Goal: Download file/media

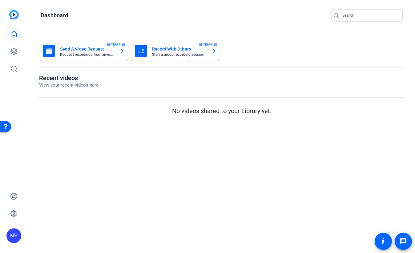
click at [157, 152] on mat-sidenav-content "Dashboard Send A Video Request Request recordings from anyone, anywhere ENTERPR…" at bounding box center [221, 126] width 387 height 253
click at [14, 52] on icon at bounding box center [13, 51] width 7 height 7
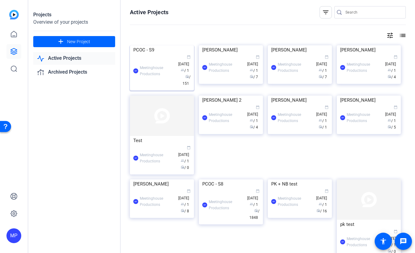
click at [150, 54] on div "PCOC - S9" at bounding box center [161, 49] width 57 height 9
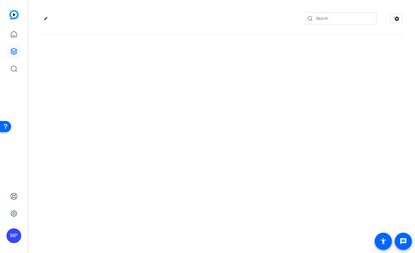
click at [150, 85] on div "edit settings" at bounding box center [221, 126] width 387 height 253
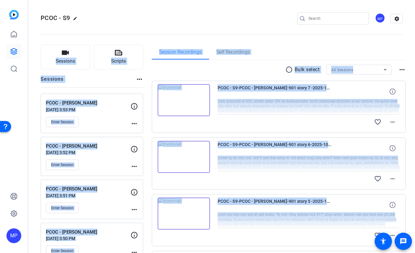
drag, startPoint x: 6, startPoint y: 10, endPoint x: 302, endPoint y: 44, distance: 297.4
click at [300, 41] on openreel-divider-bar at bounding box center [222, 32] width 362 height 19
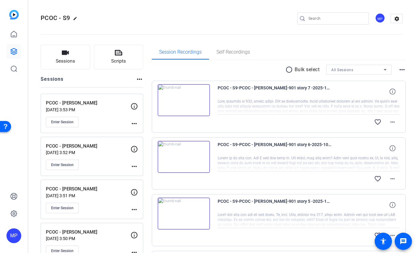
click at [300, 58] on div "Session Recordings Self Recordings" at bounding box center [279, 52] width 254 height 15
click at [350, 72] on div "All Sessions" at bounding box center [357, 70] width 52 height 8
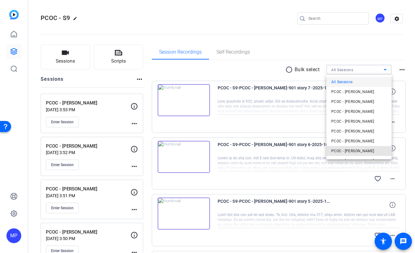
click at [365, 151] on span "PCOC - [PERSON_NAME]" at bounding box center [352, 150] width 43 height 7
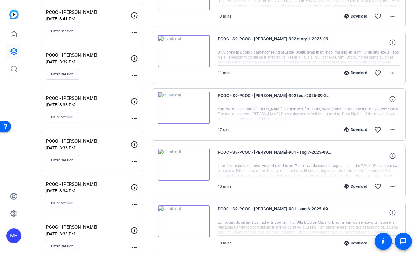
scroll to position [446, 0]
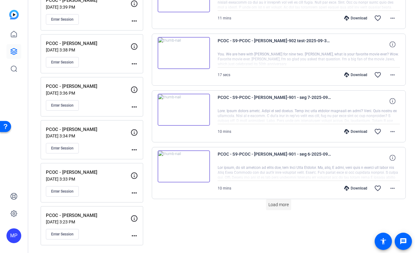
click at [282, 204] on span "Load more" at bounding box center [278, 204] width 20 height 6
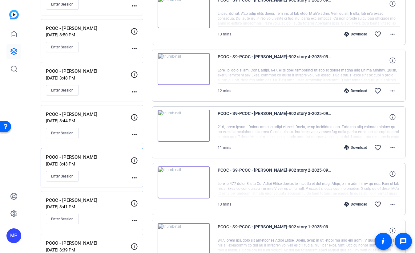
scroll to position [0, 0]
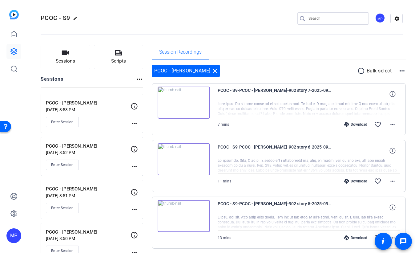
click at [361, 71] on mat-icon "radio_button_unchecked" at bounding box center [361, 70] width 9 height 7
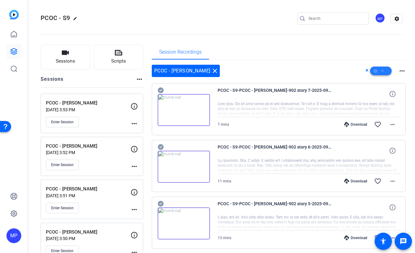
click at [382, 71] on icon at bounding box center [382, 71] width 3 height 8
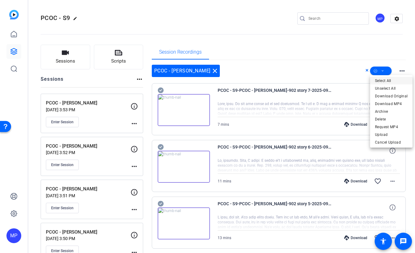
click at [387, 81] on span "Select All" at bounding box center [391, 80] width 33 height 7
click at [399, 95] on span "Download Original" at bounding box center [391, 95] width 33 height 7
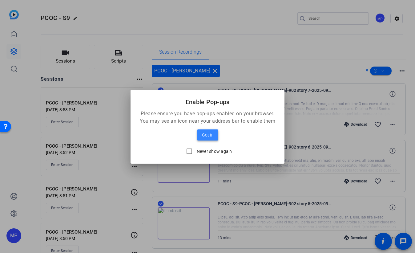
click at [212, 135] on span "Got it!" at bounding box center [207, 134] width 11 height 7
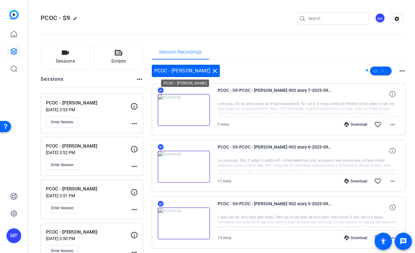
click at [211, 70] on mat-icon "close" at bounding box center [214, 70] width 7 height 7
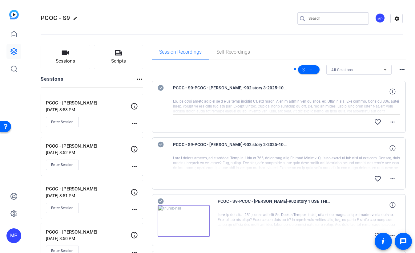
click at [327, 51] on div "Session Recordings Self Recordings" at bounding box center [279, 52] width 254 height 15
click at [359, 72] on div "All Sessions" at bounding box center [357, 70] width 52 height 8
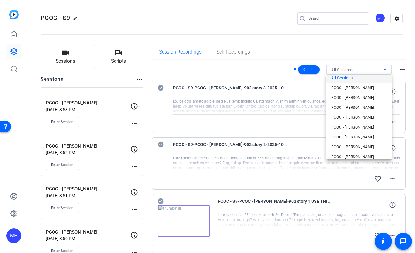
scroll to position [68, 0]
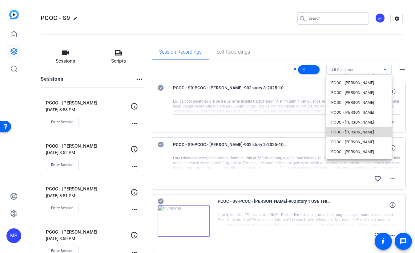
click at [367, 131] on span "PCOC - [PERSON_NAME]" at bounding box center [352, 131] width 43 height 7
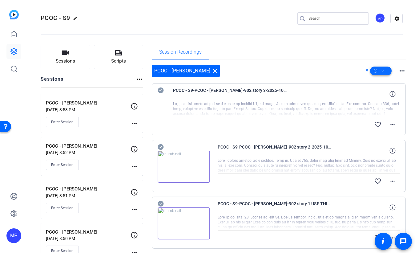
click at [383, 71] on icon at bounding box center [382, 71] width 3 height 8
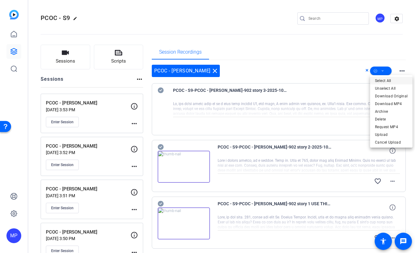
click at [387, 80] on span "Select All" at bounding box center [391, 80] width 33 height 7
click at [159, 90] on div at bounding box center [207, 126] width 415 height 253
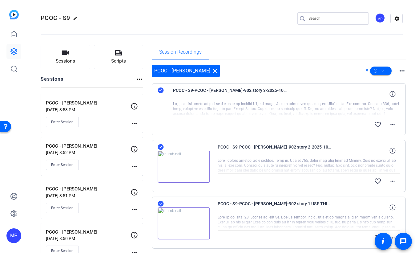
click at [161, 91] on icon at bounding box center [161, 90] width 6 height 6
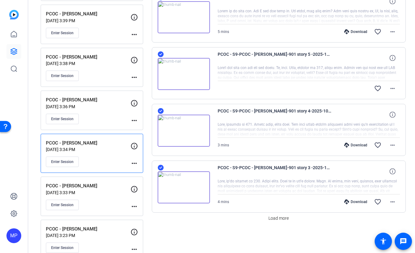
scroll to position [446, 0]
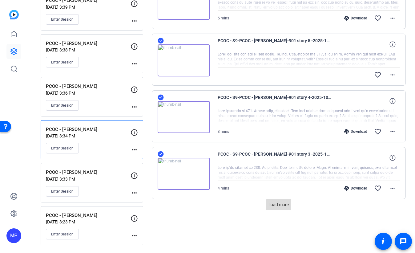
click at [281, 204] on span "Load more" at bounding box center [278, 204] width 20 height 6
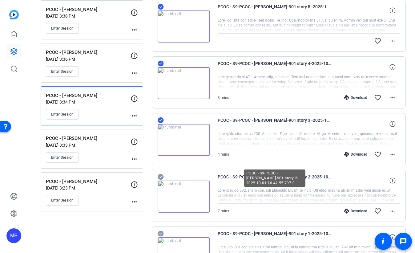
scroll to position [491, 0]
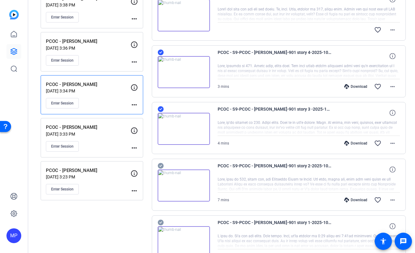
click at [161, 166] on icon at bounding box center [161, 166] width 6 height 6
click at [160, 224] on icon at bounding box center [161, 223] width 6 height 6
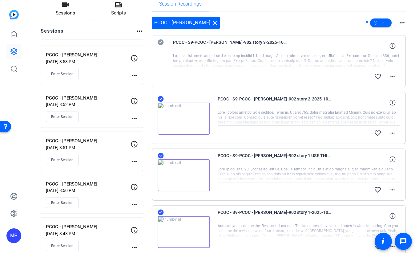
scroll to position [0, 0]
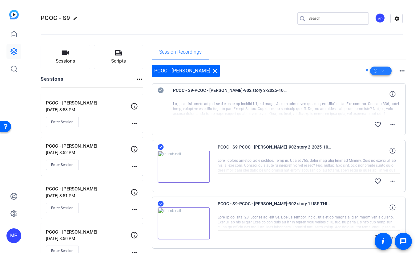
click at [383, 71] on icon at bounding box center [382, 71] width 3 height 8
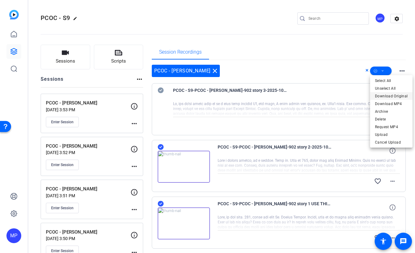
click at [386, 96] on span "Download Original" at bounding box center [391, 95] width 33 height 7
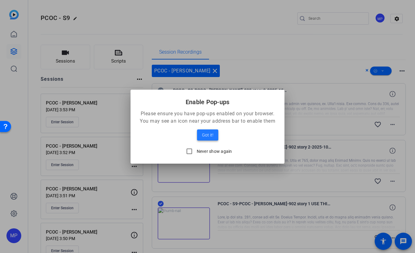
click at [206, 135] on span "Got it!" at bounding box center [207, 134] width 11 height 7
